Goal: Information Seeking & Learning: Learn about a topic

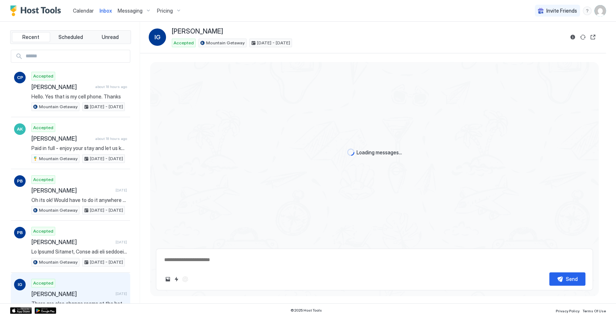
scroll to position [995, 0]
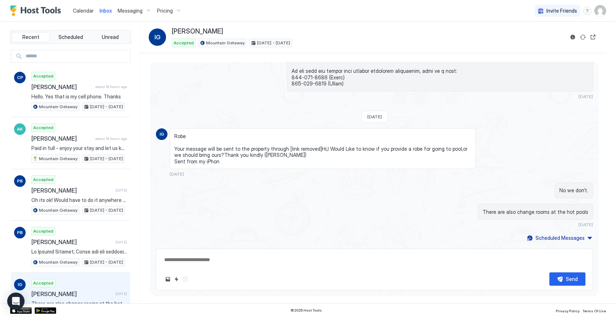
click at [173, 8] on div "Pricing" at bounding box center [169, 11] width 30 height 12
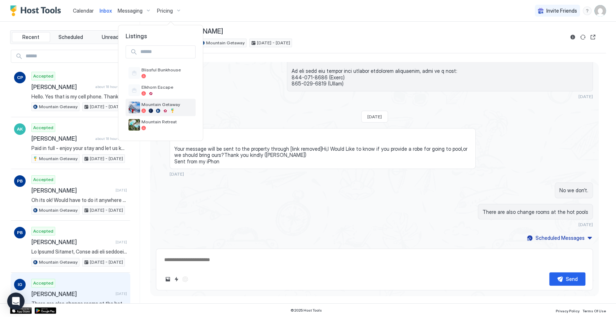
click at [166, 100] on div "Mountain Getaway" at bounding box center [161, 107] width 70 height 17
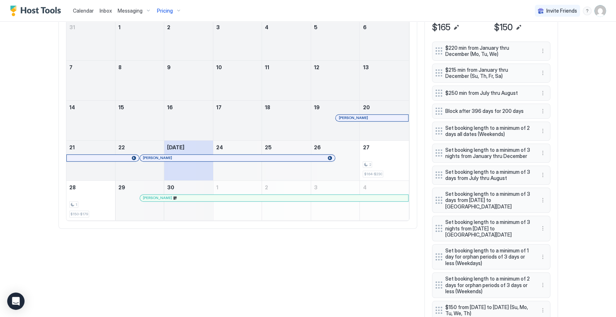
scroll to position [200, 0]
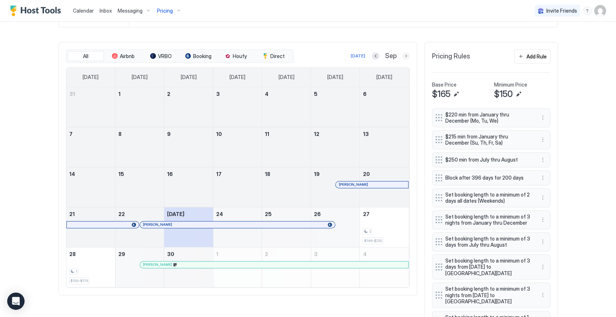
click at [402, 55] on button "Next month" at bounding box center [405, 55] width 7 height 7
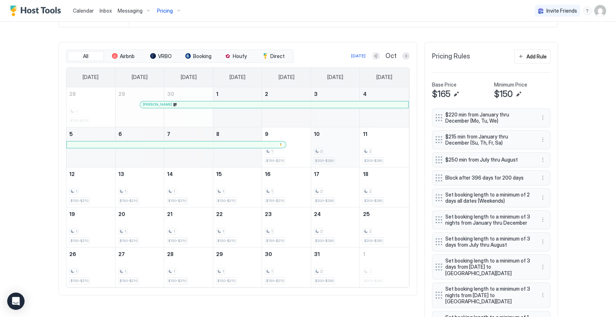
click at [336, 148] on div "2" at bounding box center [335, 151] width 43 height 7
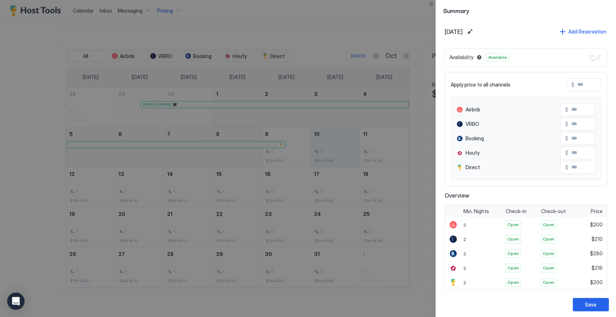
click at [31, 70] on div at bounding box center [308, 158] width 616 height 317
click at [19, 92] on div at bounding box center [308, 158] width 616 height 317
click at [433, 4] on button "Close" at bounding box center [431, 4] width 9 height 9
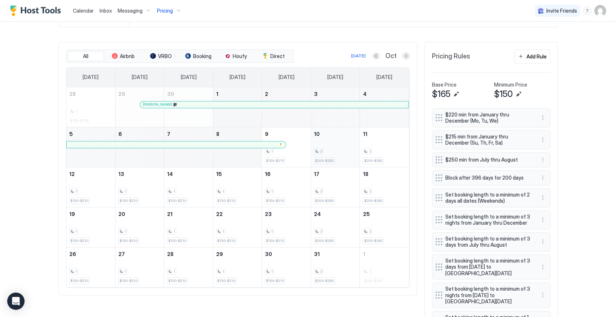
click at [332, 142] on div "2 $200-$280" at bounding box center [335, 147] width 43 height 34
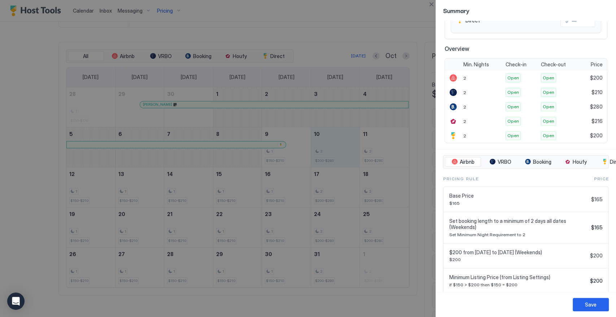
scroll to position [179, 0]
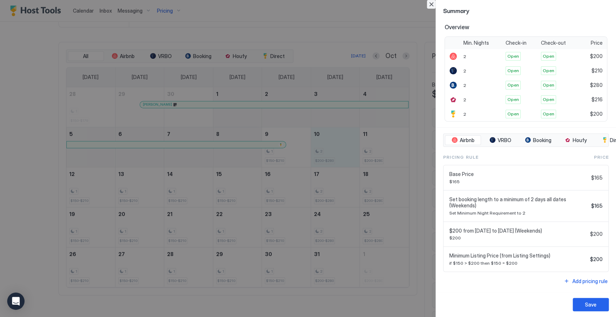
click at [430, 4] on button "Close" at bounding box center [431, 4] width 9 height 9
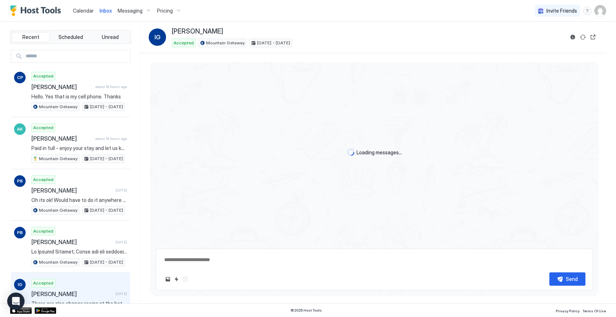
type textarea "*"
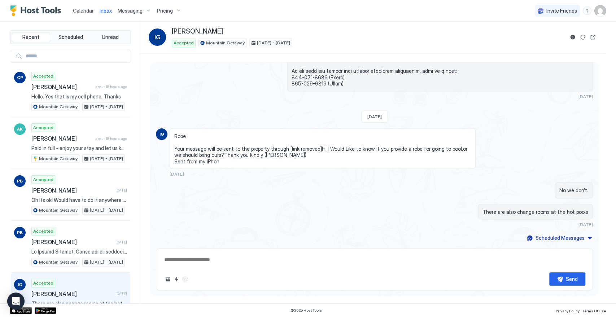
click at [179, 10] on div "Pricing" at bounding box center [169, 11] width 30 height 12
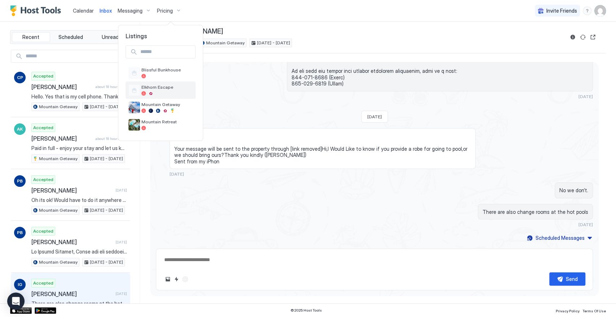
click at [180, 82] on div "Elkhorn Escape" at bounding box center [161, 90] width 70 height 17
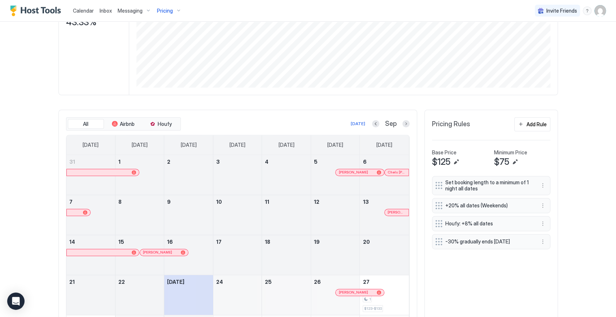
scroll to position [160, 0]
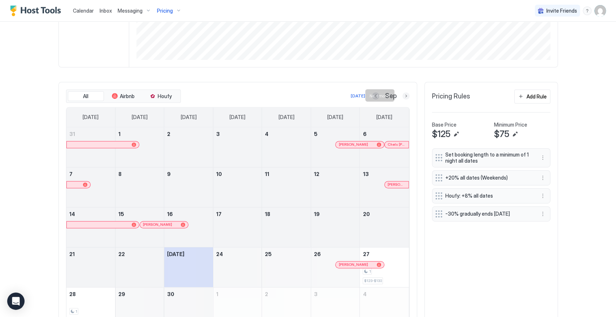
click at [403, 97] on button "Next month" at bounding box center [405, 95] width 7 height 7
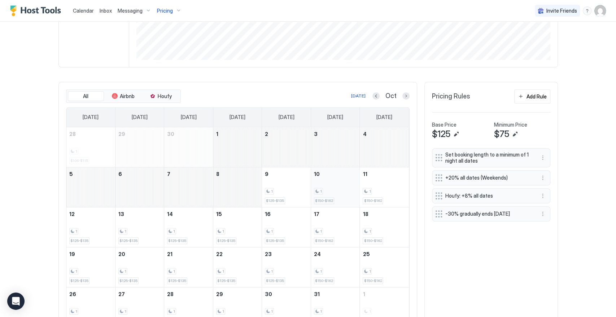
click at [344, 190] on div "1" at bounding box center [335, 191] width 43 height 7
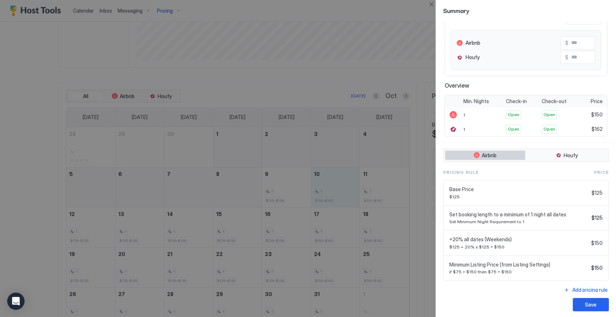
scroll to position [74, 0]
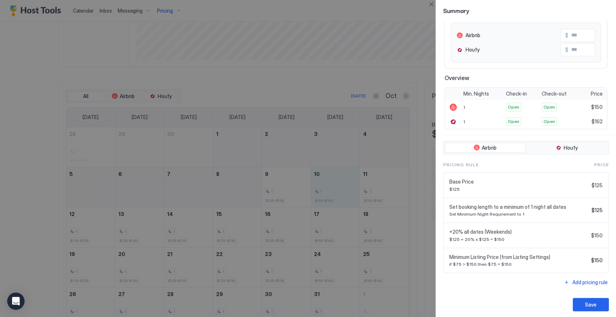
click at [18, 126] on div at bounding box center [308, 158] width 616 height 317
click at [33, 29] on div at bounding box center [308, 158] width 616 height 317
click at [431, 5] on button "Close" at bounding box center [431, 4] width 9 height 9
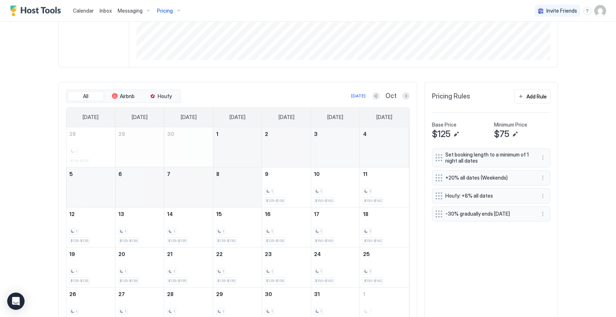
click at [165, 6] on div "Pricing" at bounding box center [169, 11] width 30 height 12
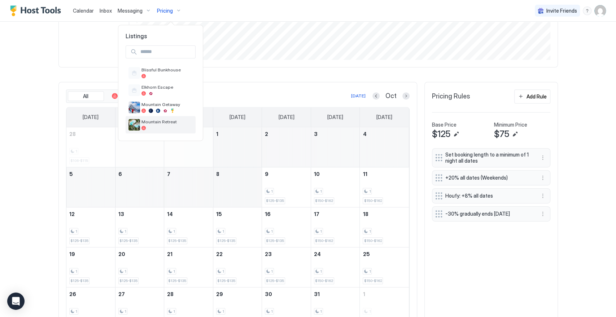
click at [175, 128] on div at bounding box center [166, 128] width 51 height 4
